Goal: Transaction & Acquisition: Download file/media

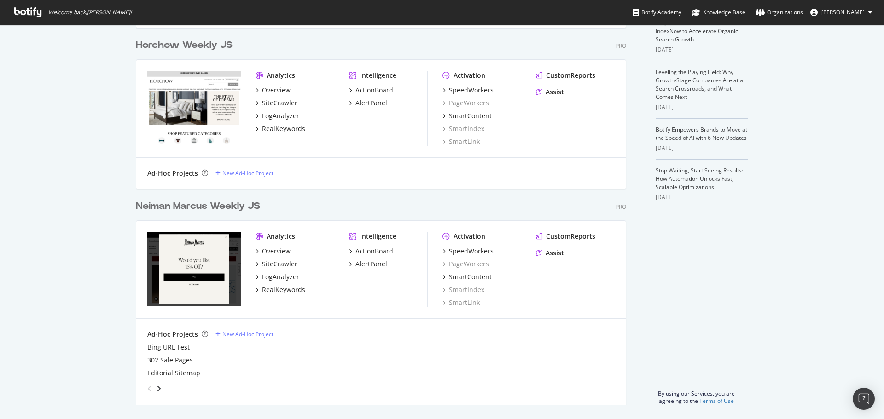
scroll to position [231, 0]
click at [280, 265] on div "SiteCrawler" at bounding box center [279, 263] width 35 height 9
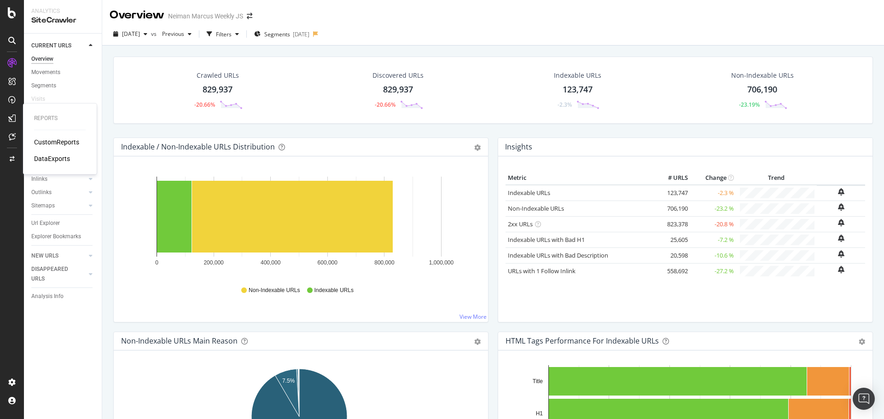
click at [69, 158] on div "DataExports" at bounding box center [52, 158] width 36 height 9
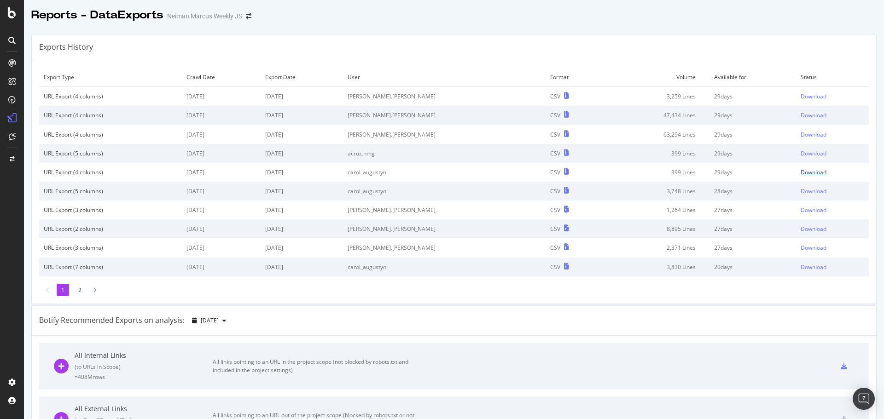
click at [800, 171] on div "Download" at bounding box center [813, 172] width 26 height 8
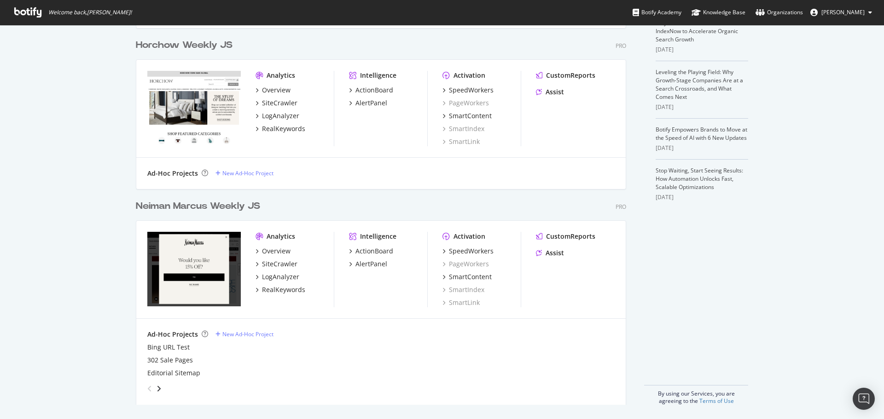
scroll to position [231, 0]
click at [274, 266] on div "SiteCrawler" at bounding box center [279, 263] width 35 height 9
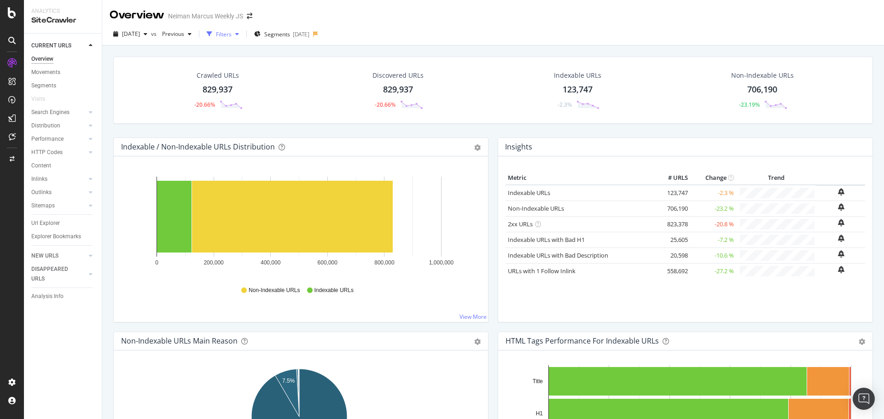
click at [231, 32] on div "Filters" at bounding box center [224, 34] width 16 height 8
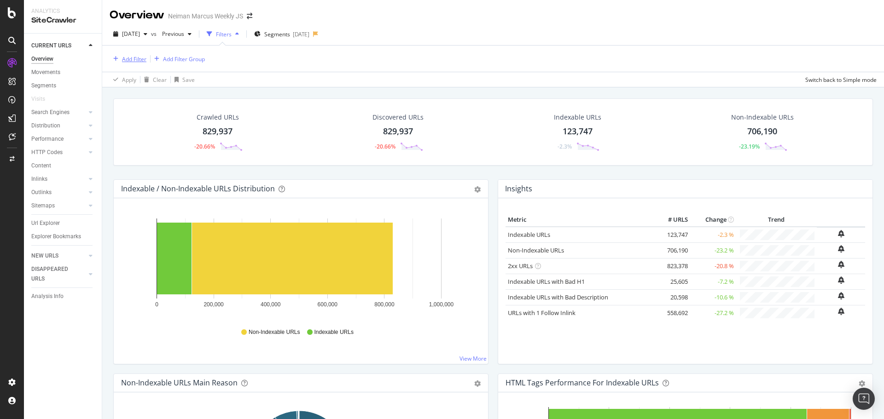
click at [120, 56] on div "button" at bounding box center [116, 59] width 12 height 6
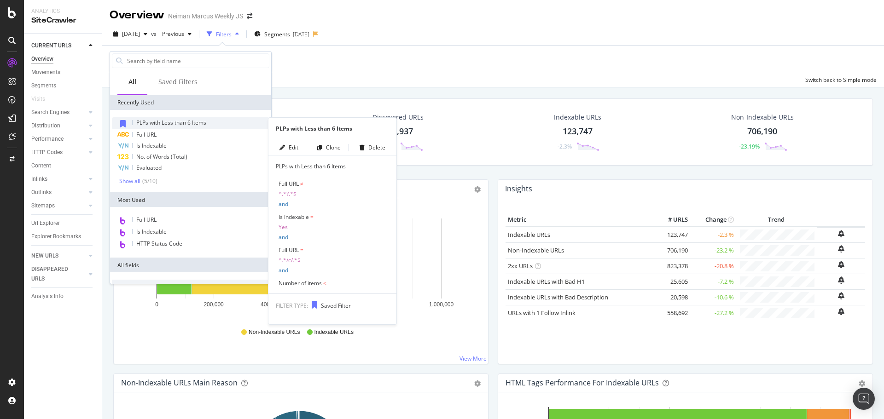
click at [196, 124] on span "PLPs with Less than 6 Items" at bounding box center [171, 123] width 70 height 8
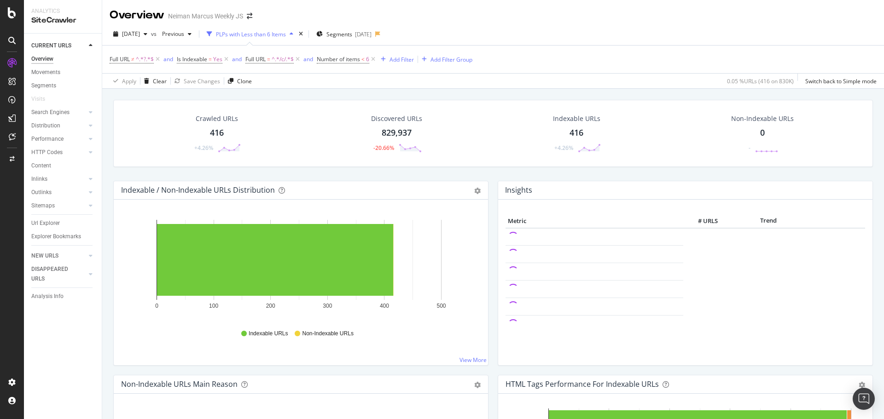
click at [219, 134] on div "416" at bounding box center [217, 133] width 14 height 12
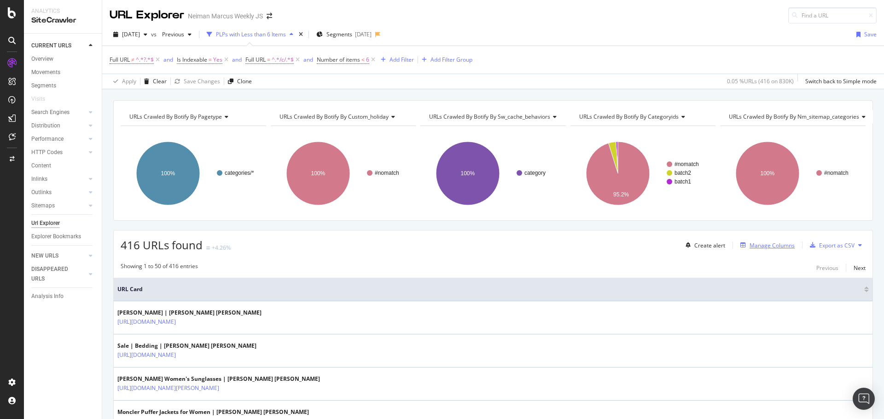
click at [771, 248] on div "Manage Columns" at bounding box center [771, 246] width 45 height 8
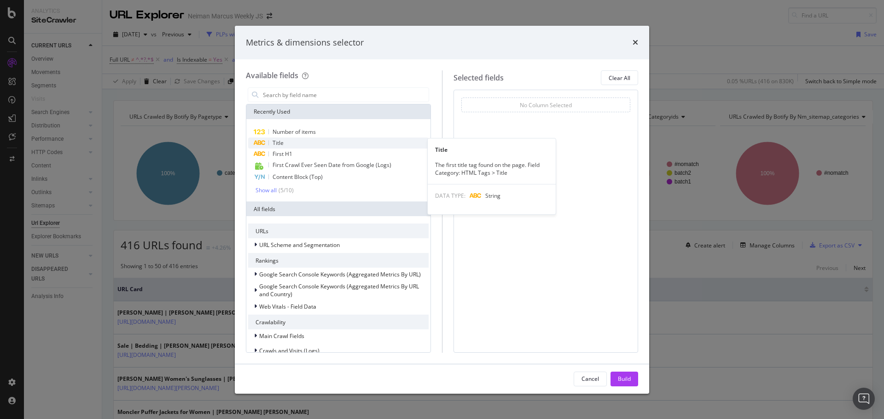
click at [283, 143] on span "Title" at bounding box center [277, 143] width 11 height 8
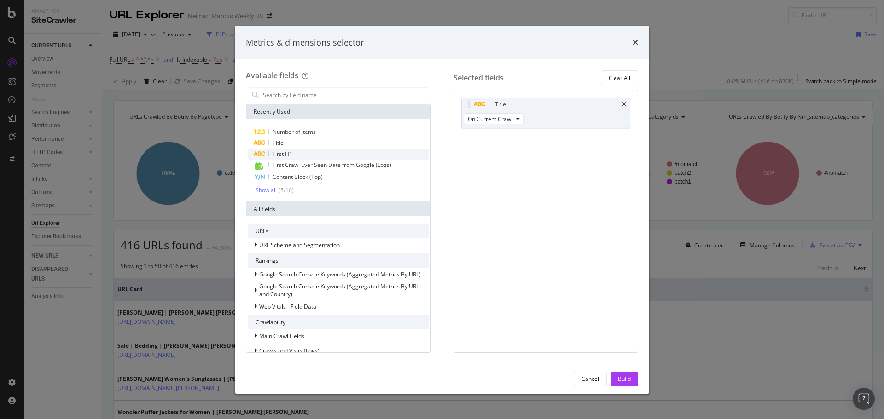
click at [284, 153] on span "First H1" at bounding box center [282, 154] width 20 height 8
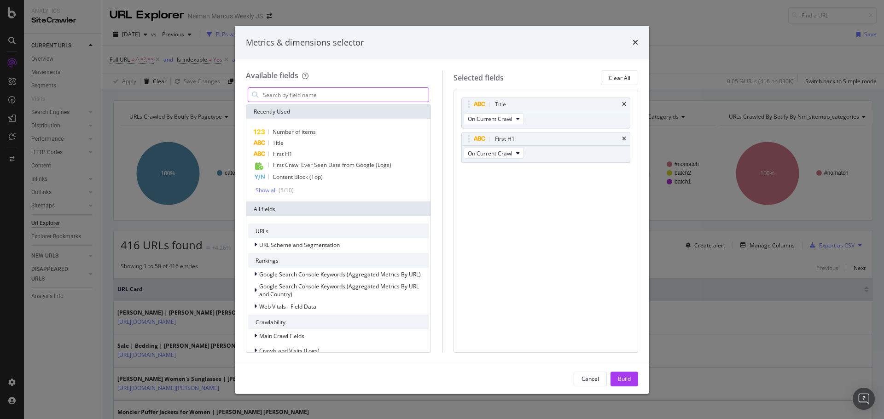
click at [284, 92] on input "modal" at bounding box center [345, 95] width 167 height 14
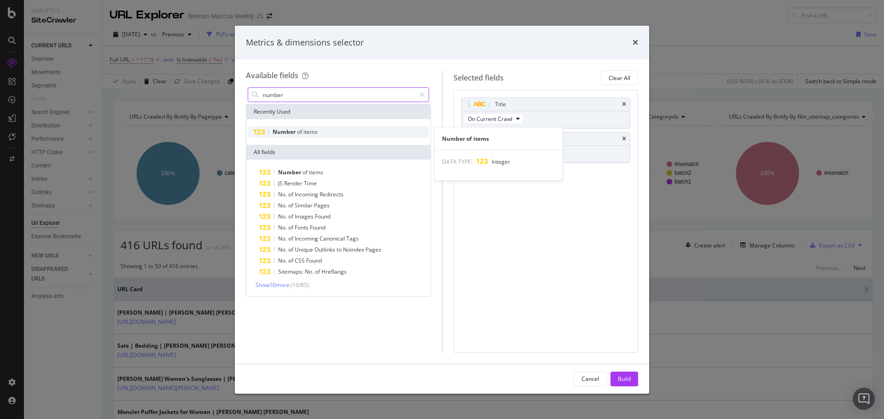
type input "number"
click at [301, 129] on span "of" at bounding box center [300, 132] width 6 height 8
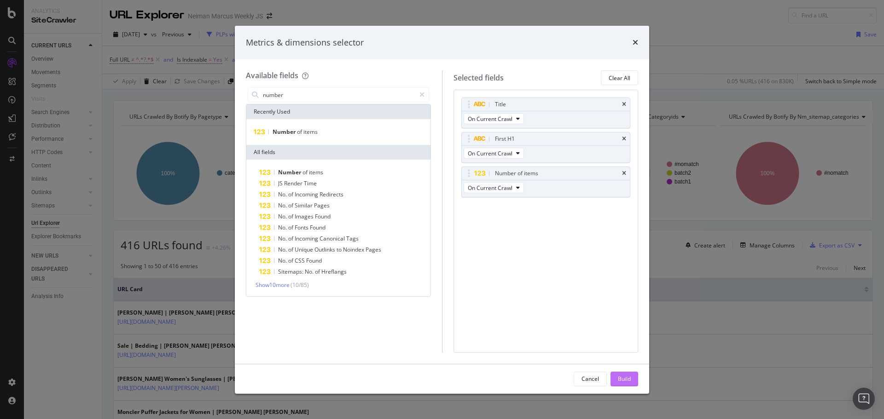
click at [618, 375] on div "Build" at bounding box center [624, 379] width 13 height 8
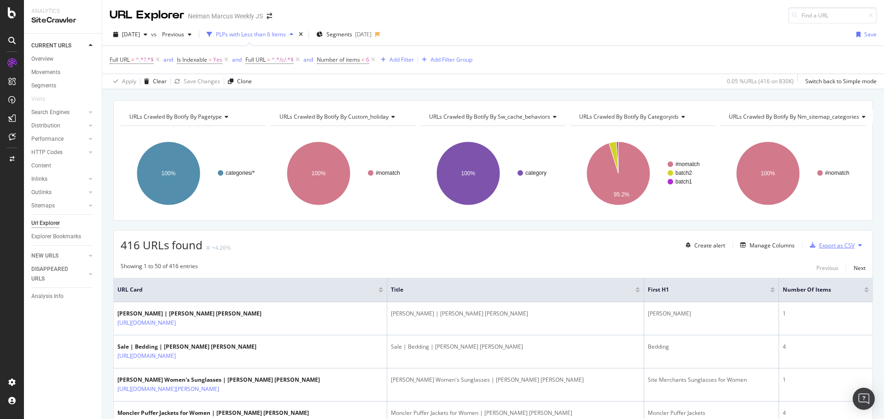
click at [843, 245] on div "Export as CSV" at bounding box center [836, 246] width 35 height 8
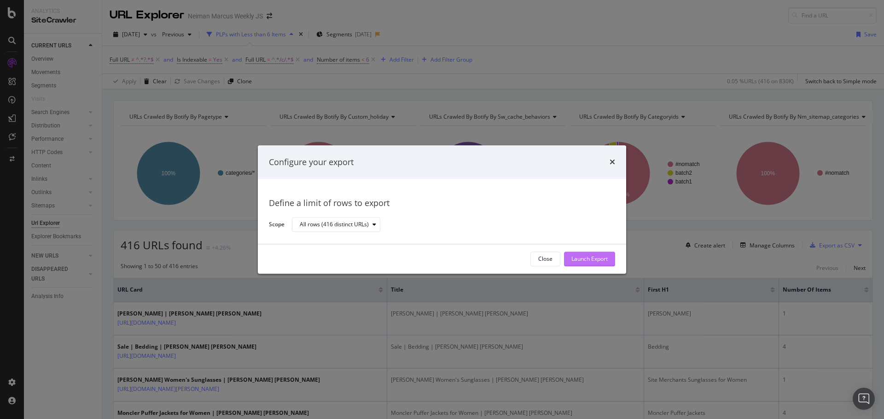
click at [586, 259] on div "Launch Export" at bounding box center [589, 259] width 36 height 8
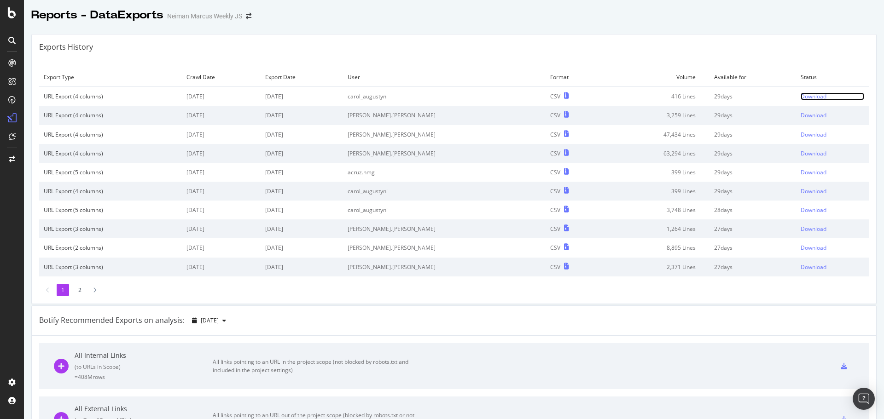
click at [809, 100] on link "Download" at bounding box center [832, 96] width 64 height 8
